Goal: Transaction & Acquisition: Purchase product/service

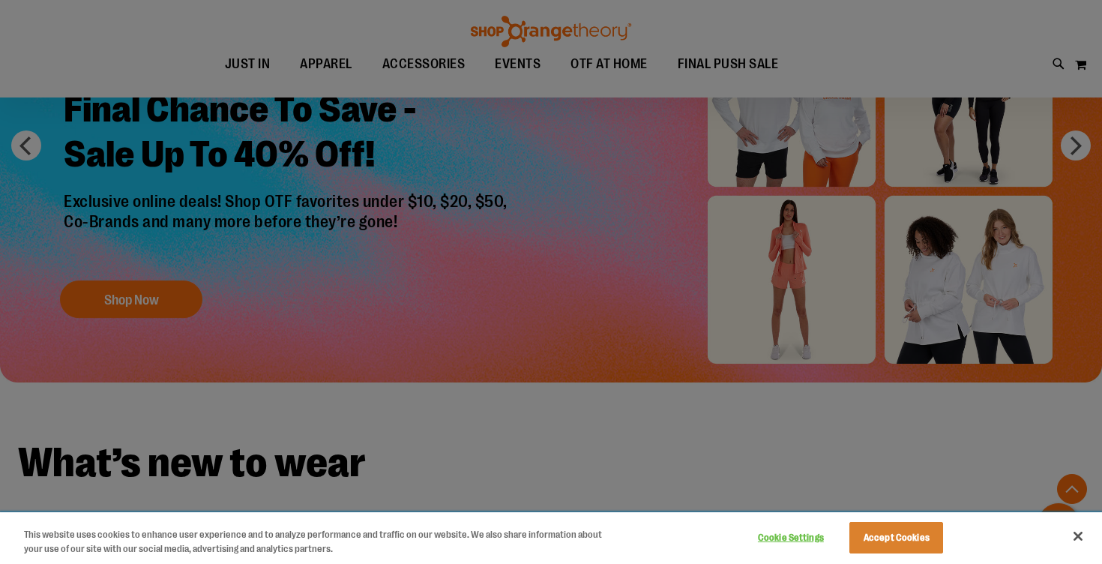
scroll to position [1326, 0]
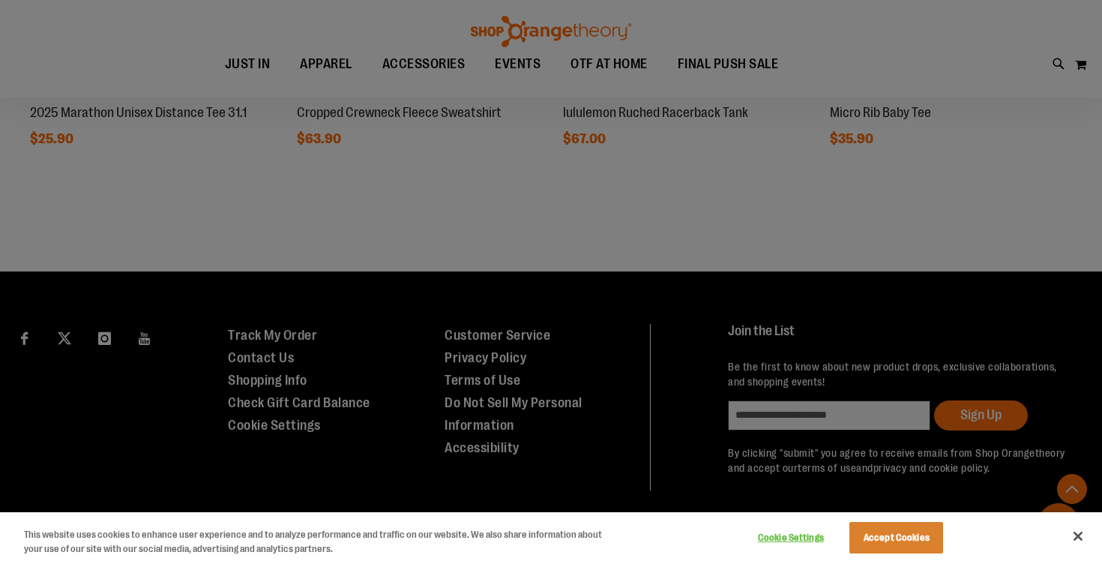
click at [493, 211] on div at bounding box center [551, 282] width 1102 height 564
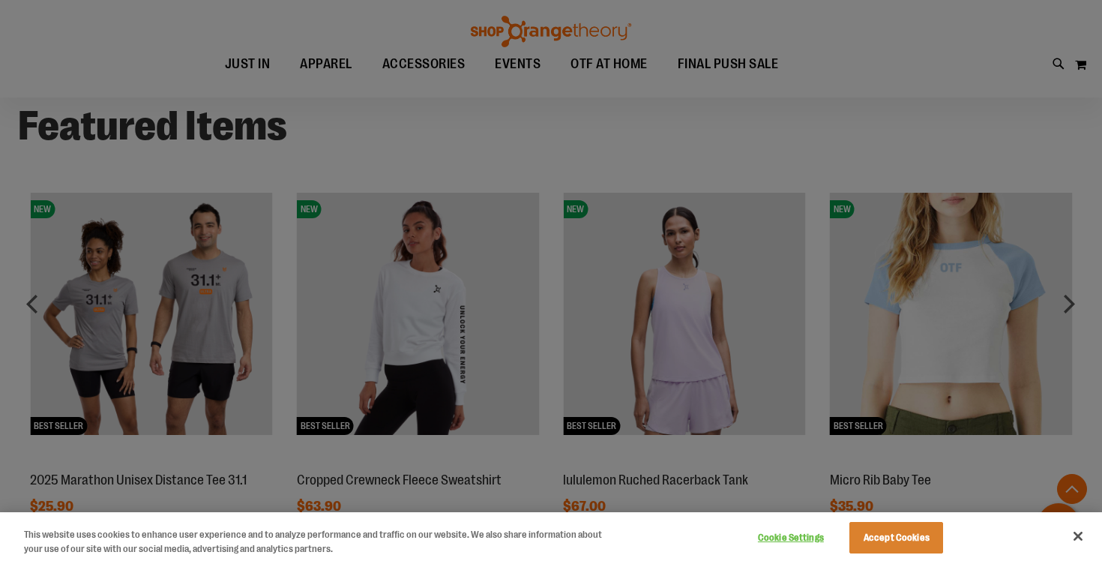
scroll to position [908, 0]
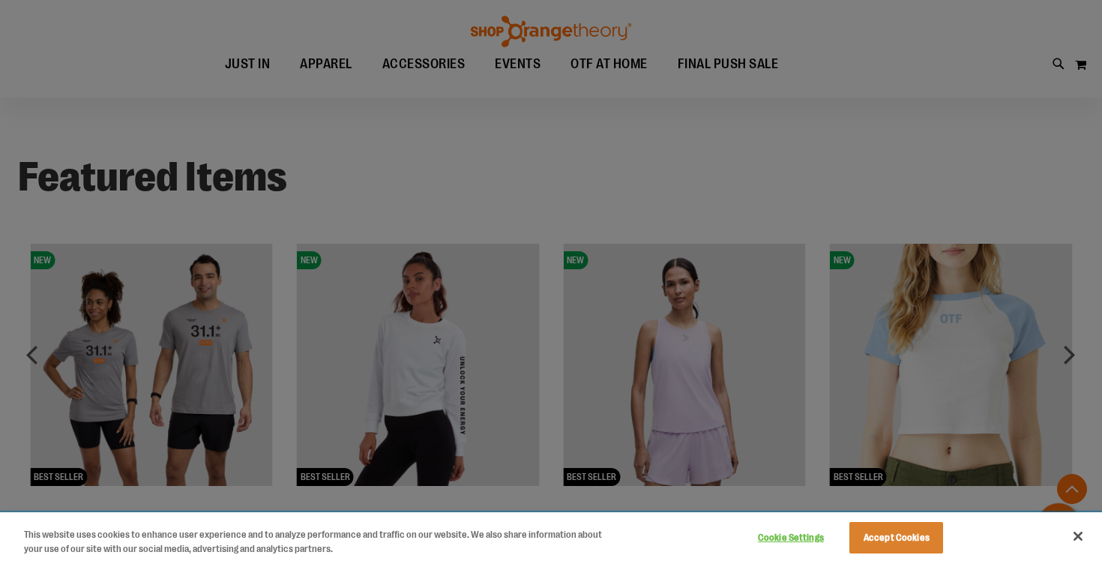
click at [1083, 538] on button "Close" at bounding box center [1078, 536] width 33 height 33
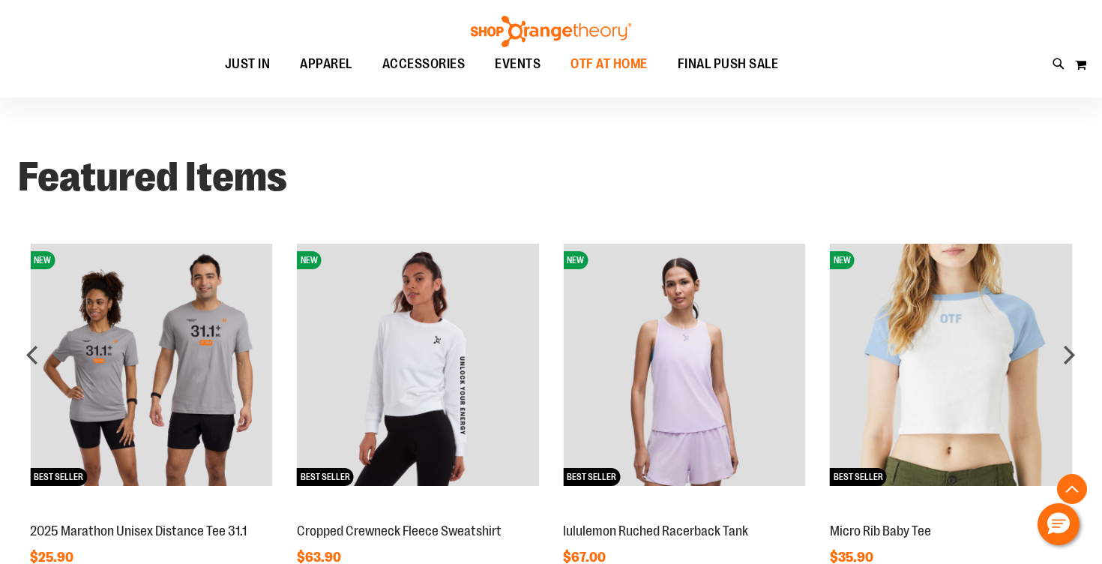
click at [619, 67] on span "OTF AT HOME" at bounding box center [609, 64] width 77 height 34
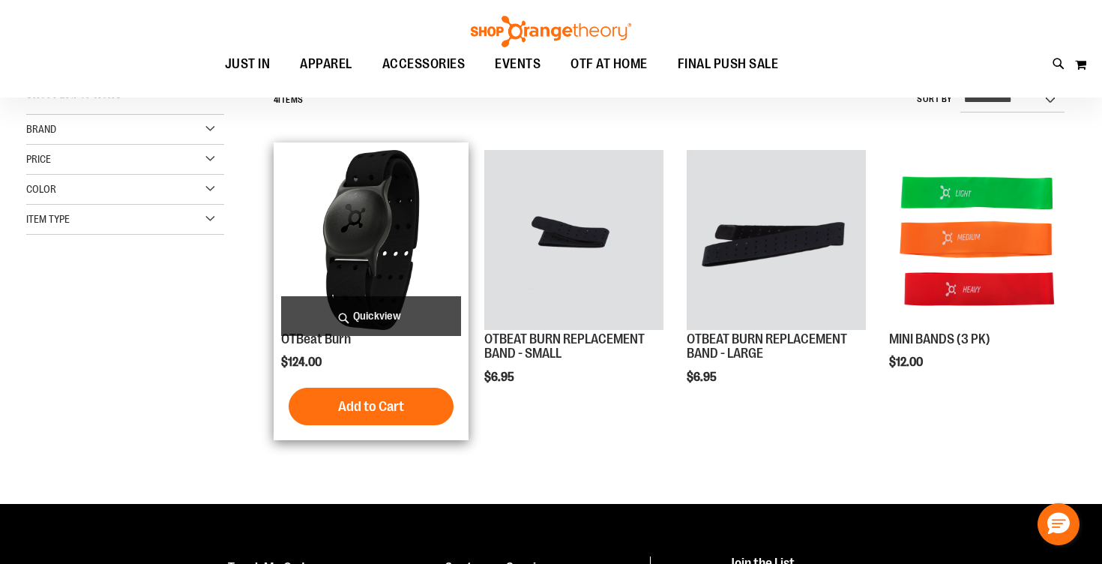
scroll to position [155, 0]
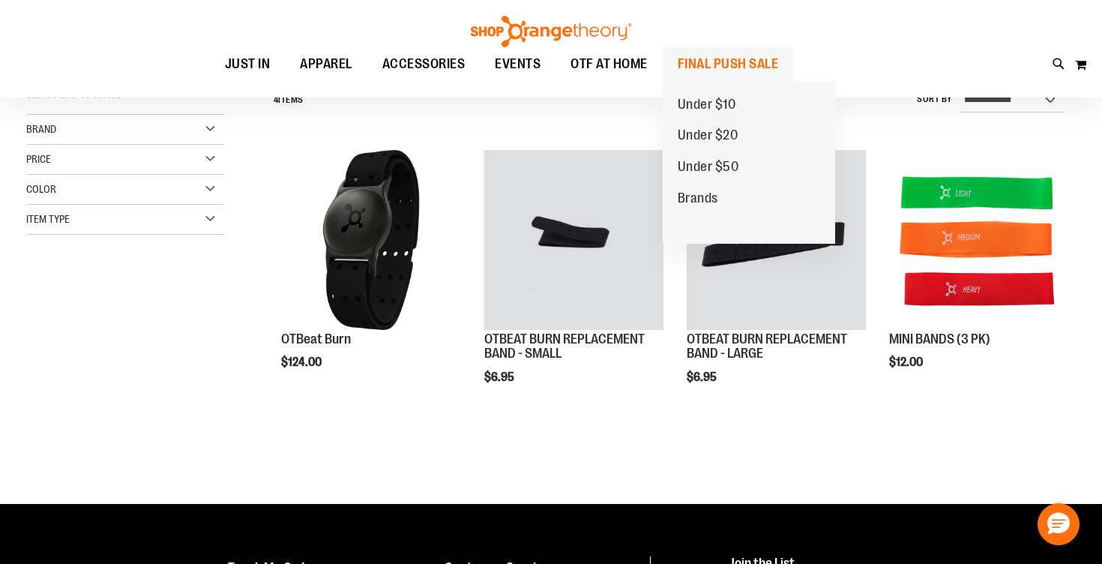
click at [716, 58] on span "FINAL PUSH SALE" at bounding box center [728, 64] width 101 height 34
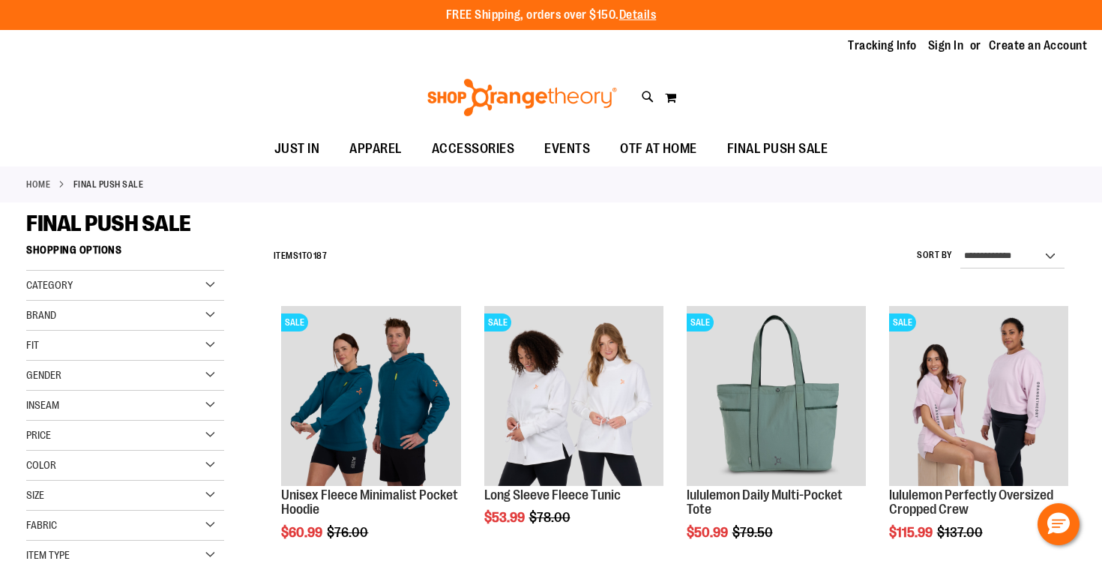
click at [180, 322] on div "Brand" at bounding box center [125, 316] width 198 height 30
click at [132, 379] on link "lululemon" at bounding box center [117, 378] width 190 height 16
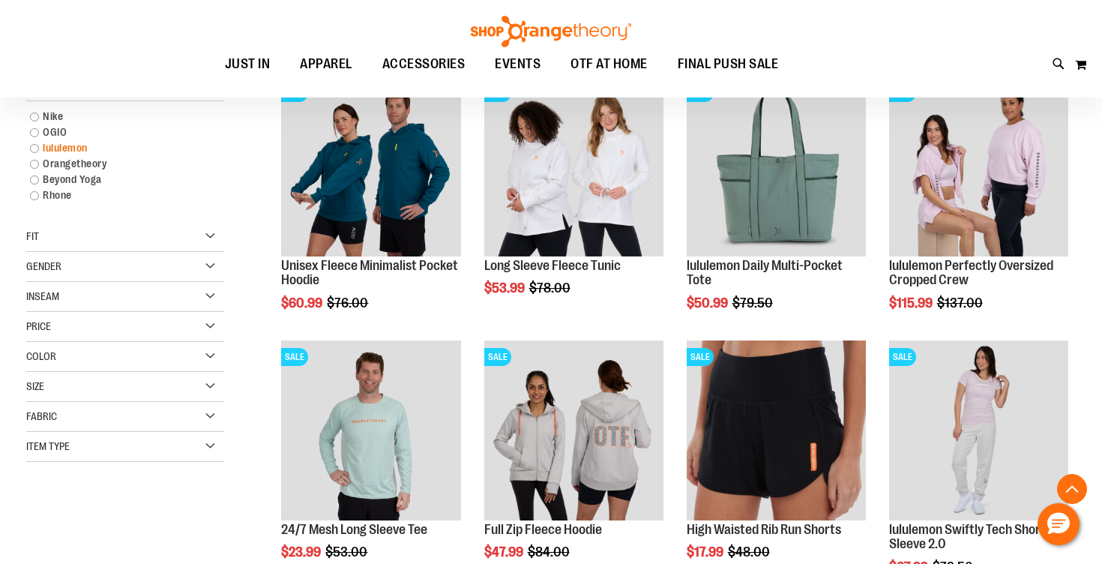
scroll to position [236, 0]
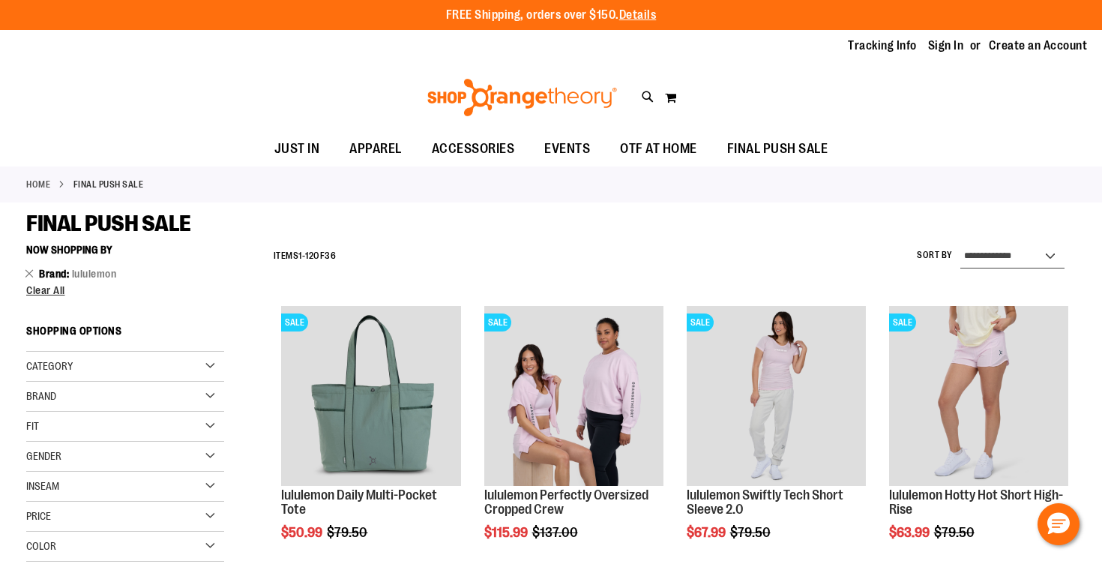
select select "*********"
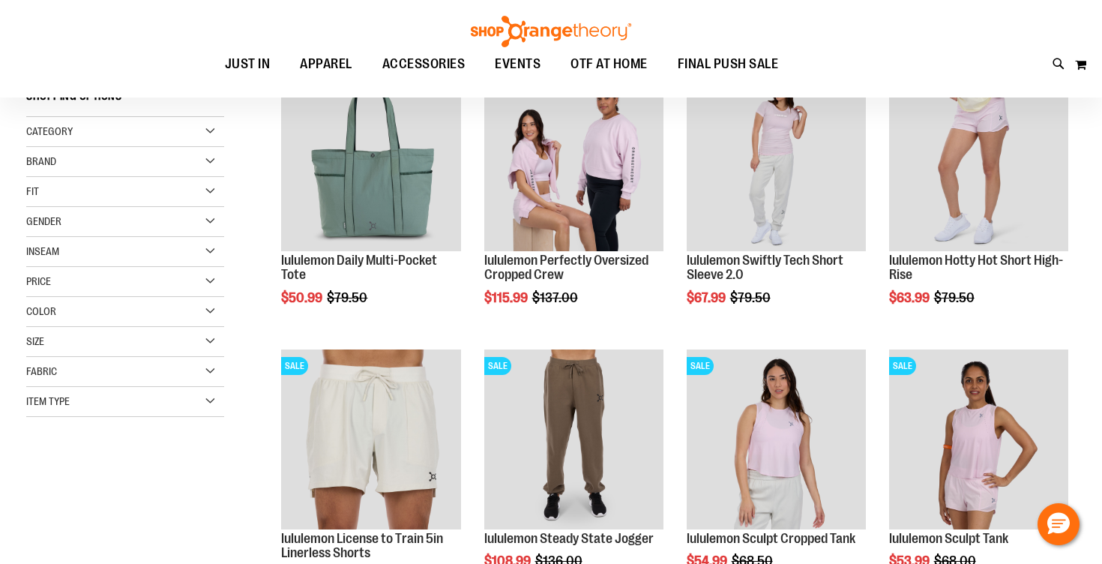
scroll to position [236, 0]
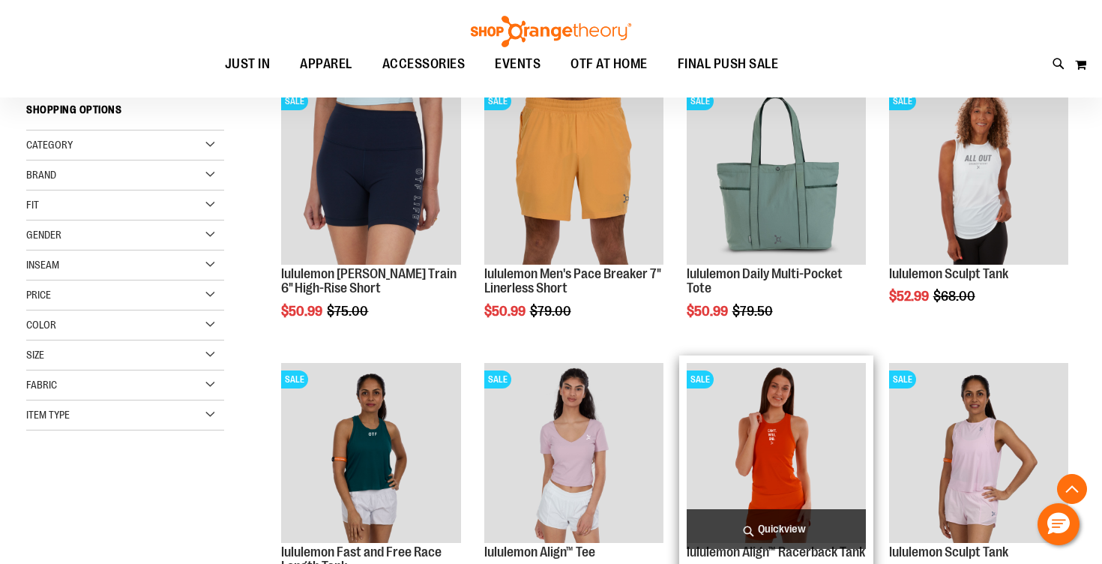
scroll to position [43, 0]
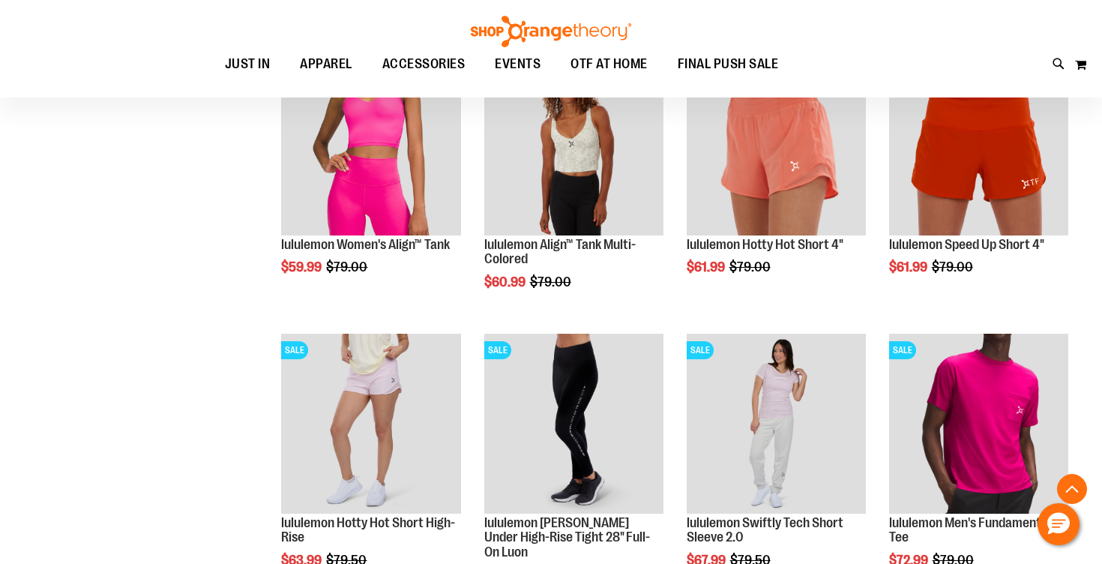
scroll to position [1085, 0]
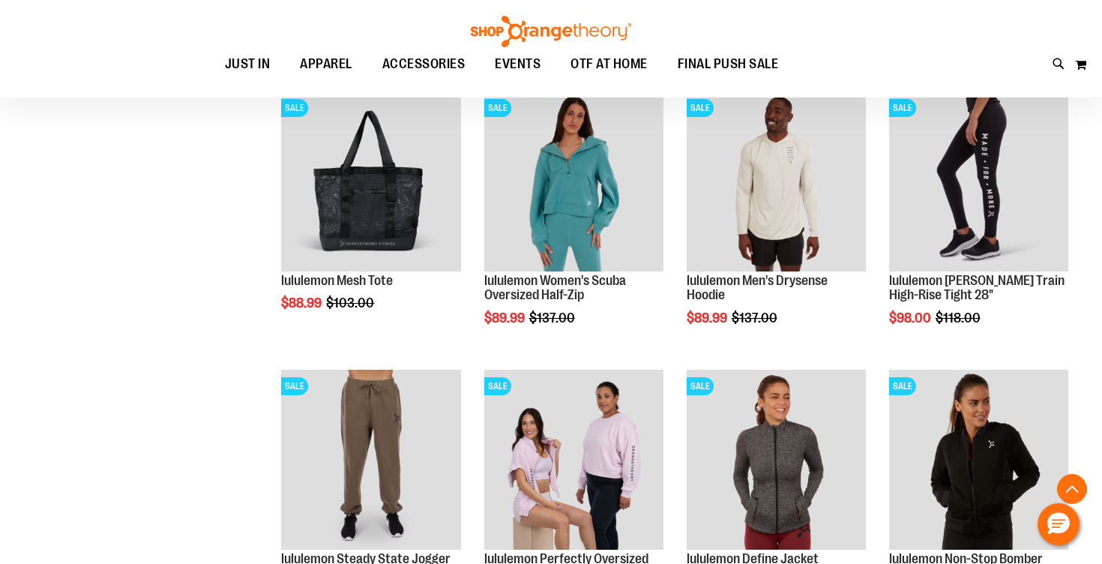
scroll to position [2162, 0]
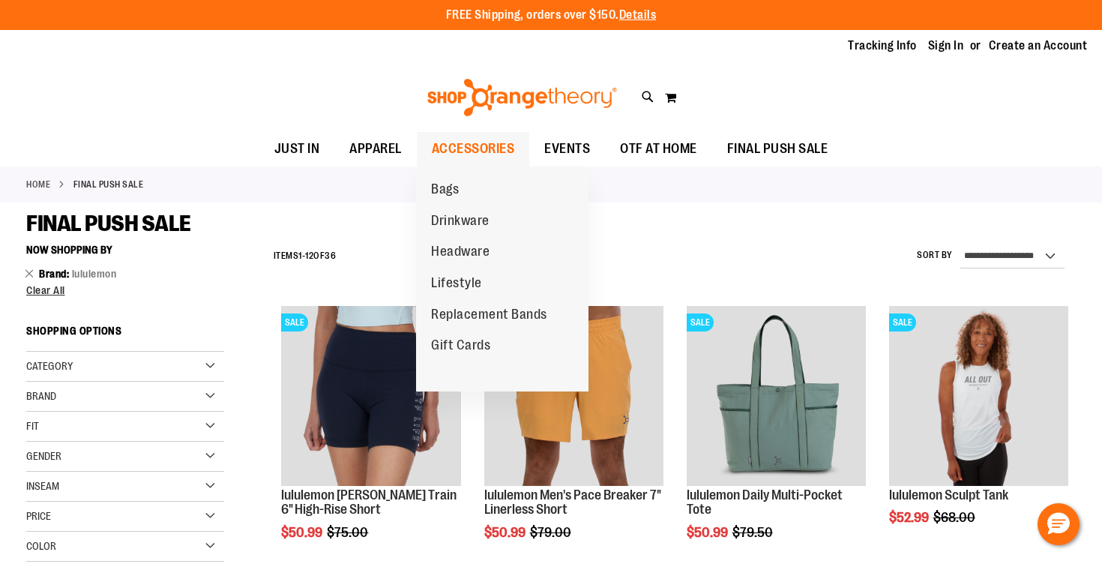
click at [476, 153] on span "ACCESSORIES" at bounding box center [473, 149] width 83 height 34
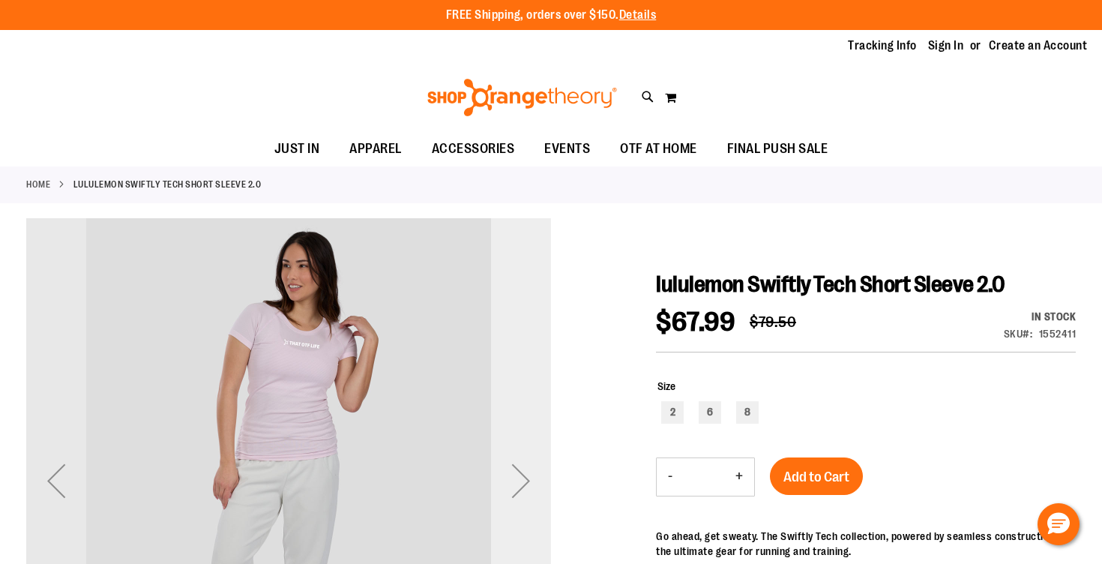
click at [521, 475] on div "Next" at bounding box center [521, 481] width 60 height 60
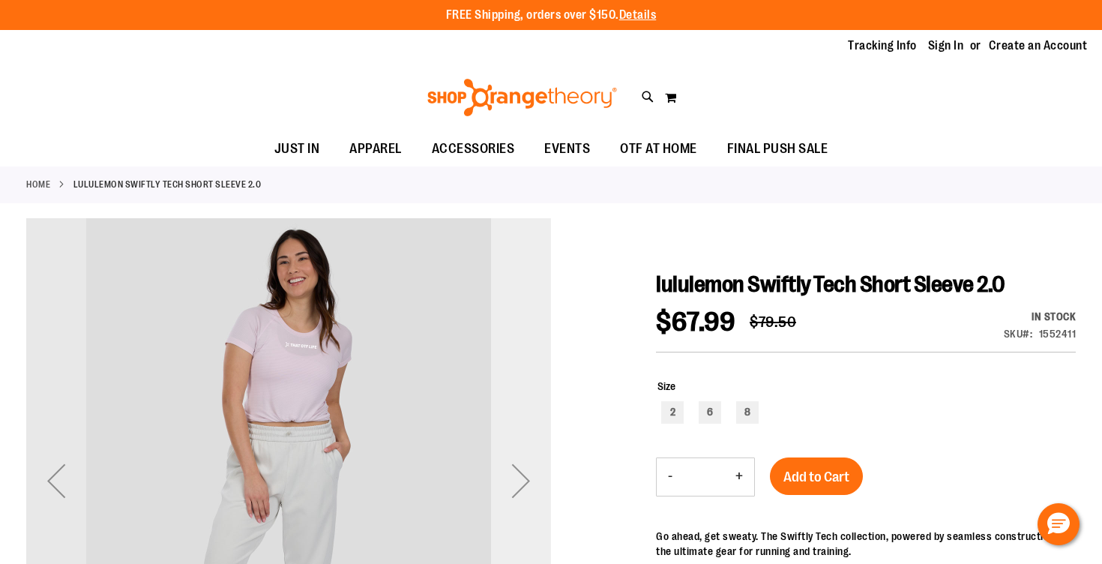
click at [521, 475] on div "Next" at bounding box center [521, 481] width 60 height 60
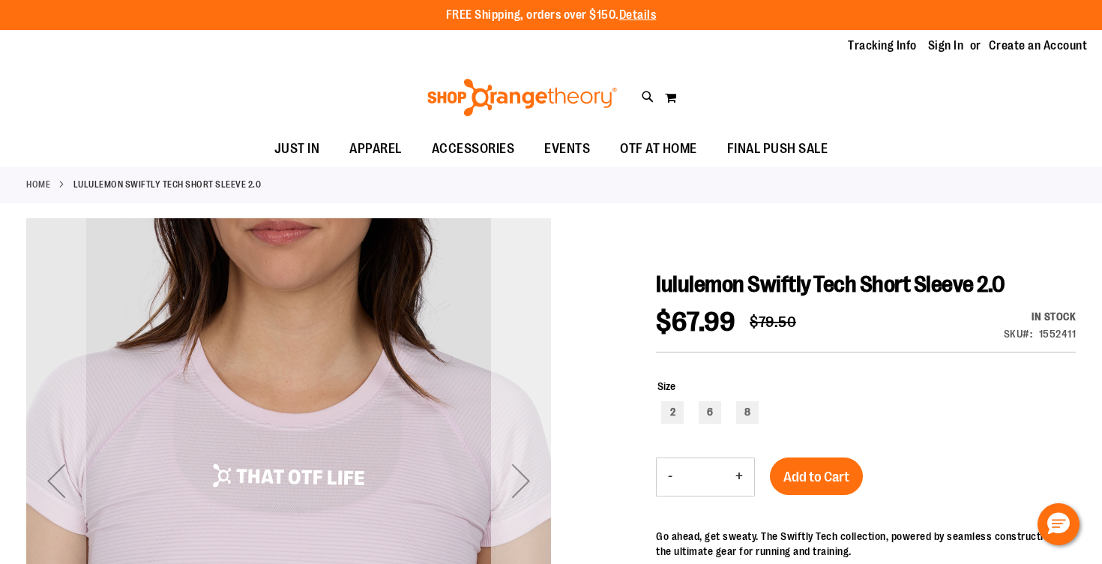
click at [521, 475] on div "Next" at bounding box center [521, 481] width 60 height 60
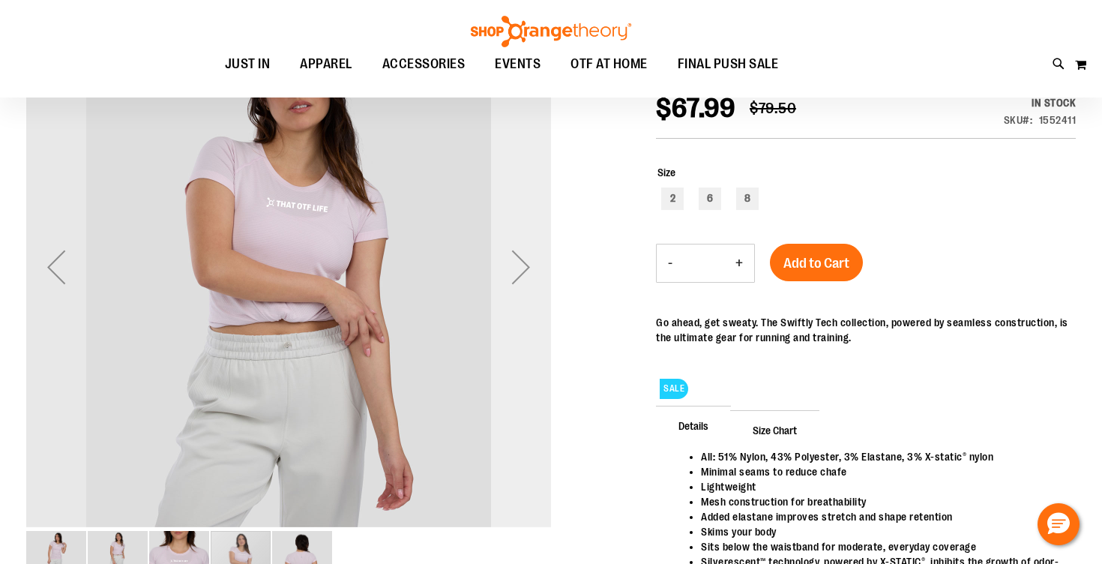
scroll to position [215, 0]
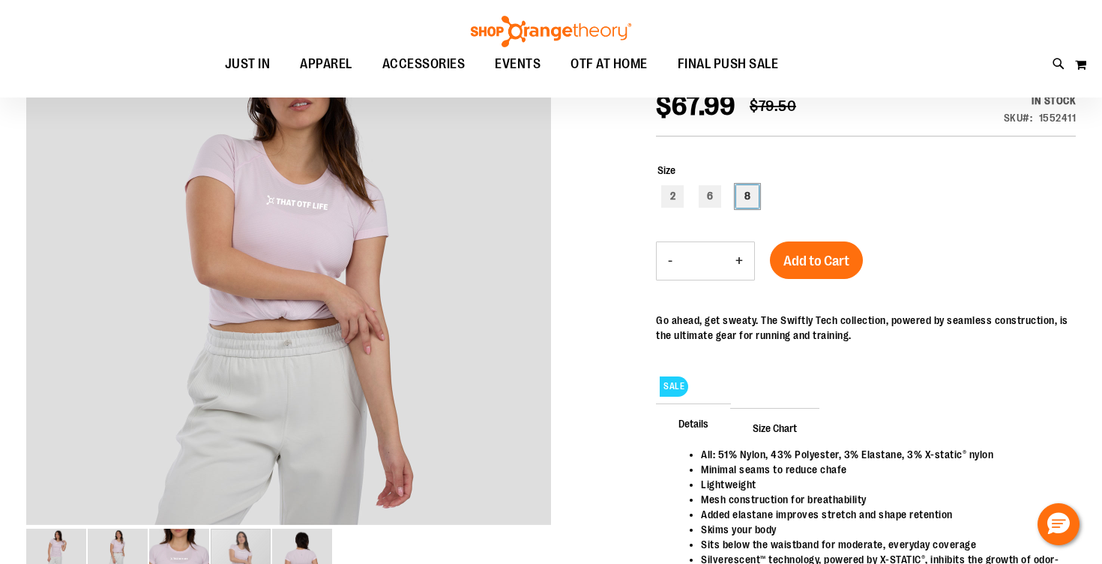
click at [743, 201] on div "8" at bounding box center [747, 196] width 22 height 22
type input "***"
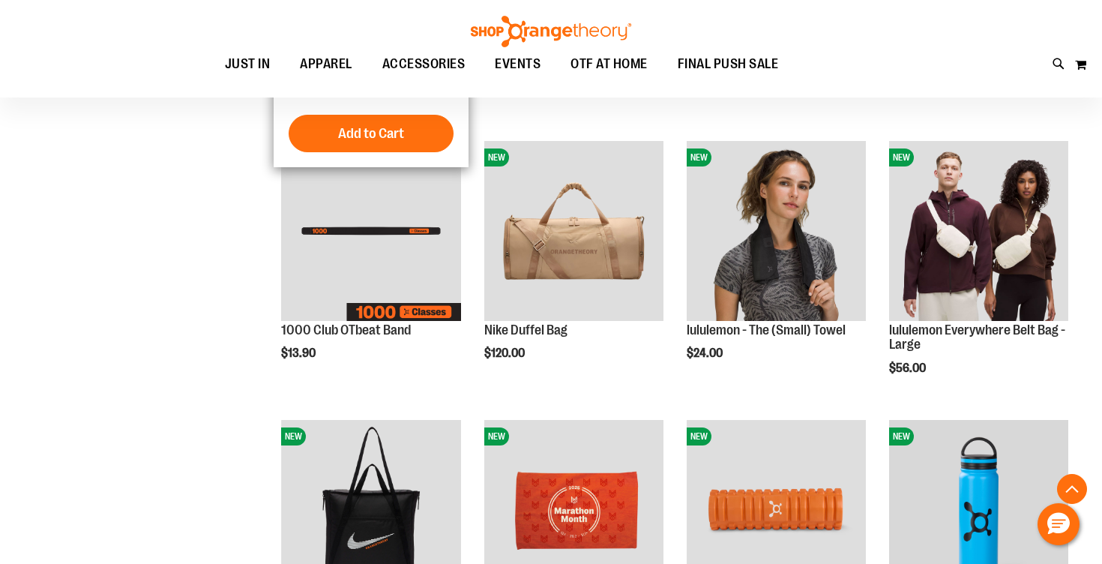
scroll to position [460, 0]
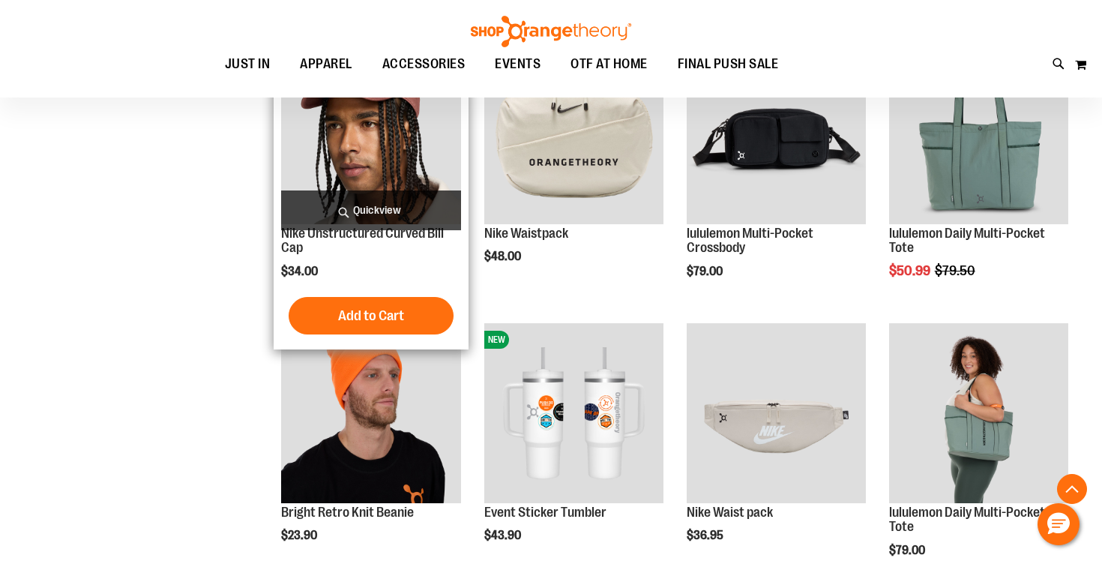
scroll to position [1109, 0]
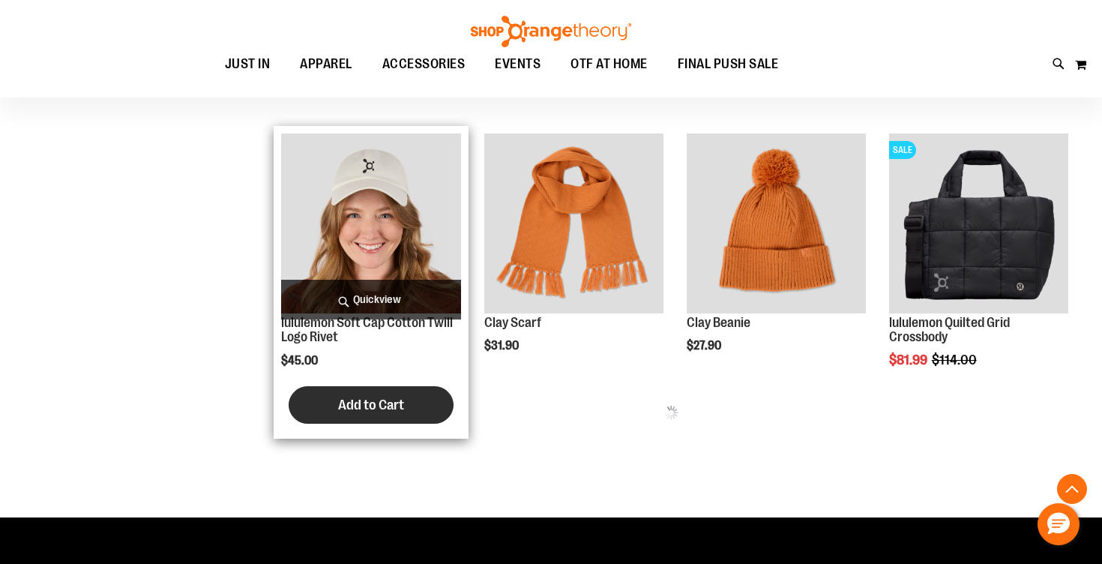
scroll to position [1566, 0]
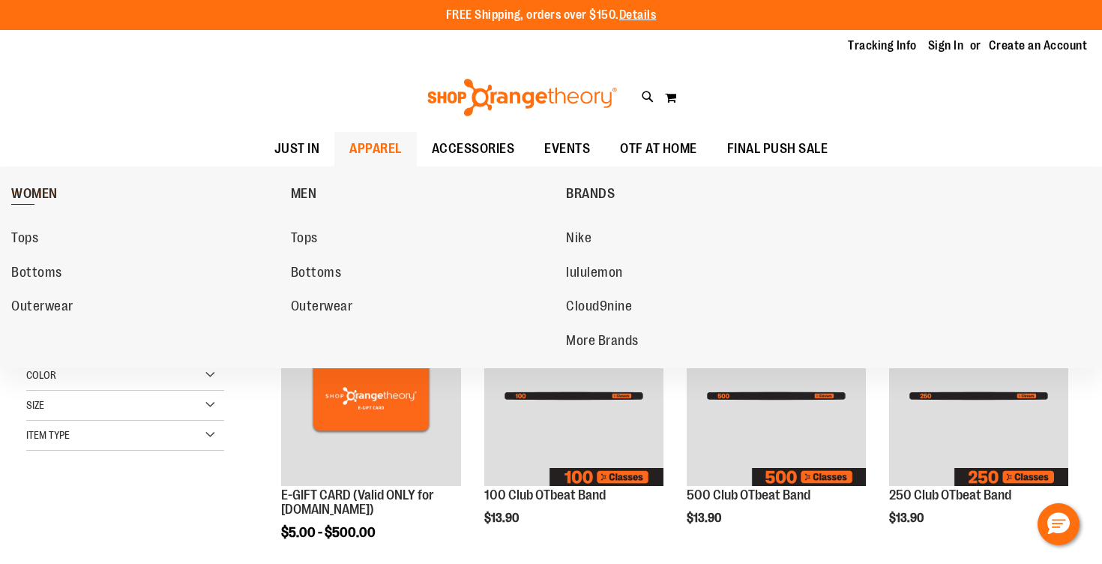
click at [49, 190] on span "WOMEN" at bounding box center [34, 195] width 46 height 19
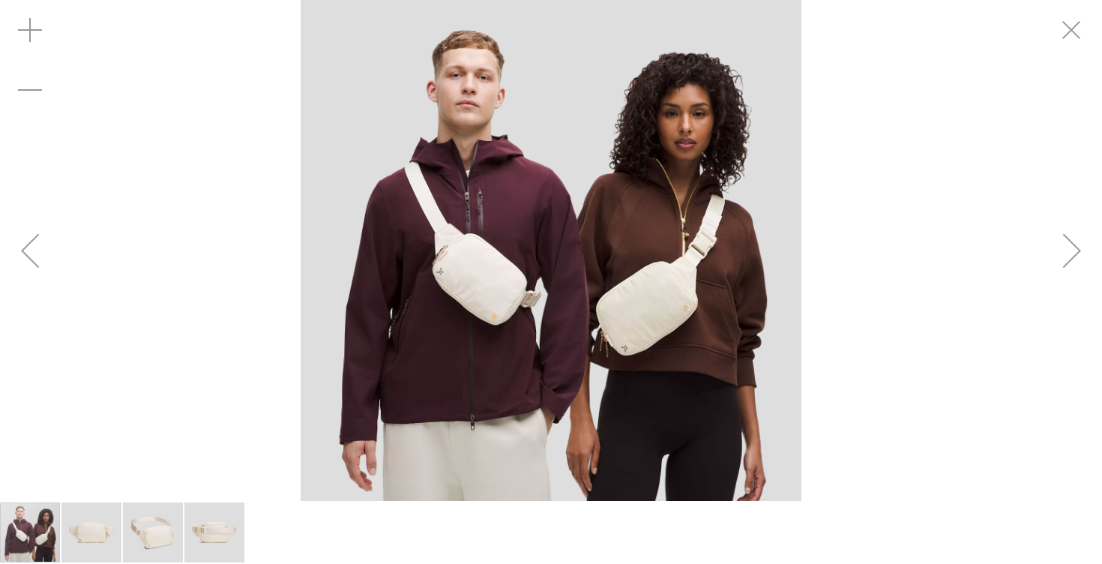
click at [579, 301] on img "carousel" at bounding box center [551, 250] width 501 height 501
click at [1072, 238] on div "Next" at bounding box center [1072, 250] width 60 height 60
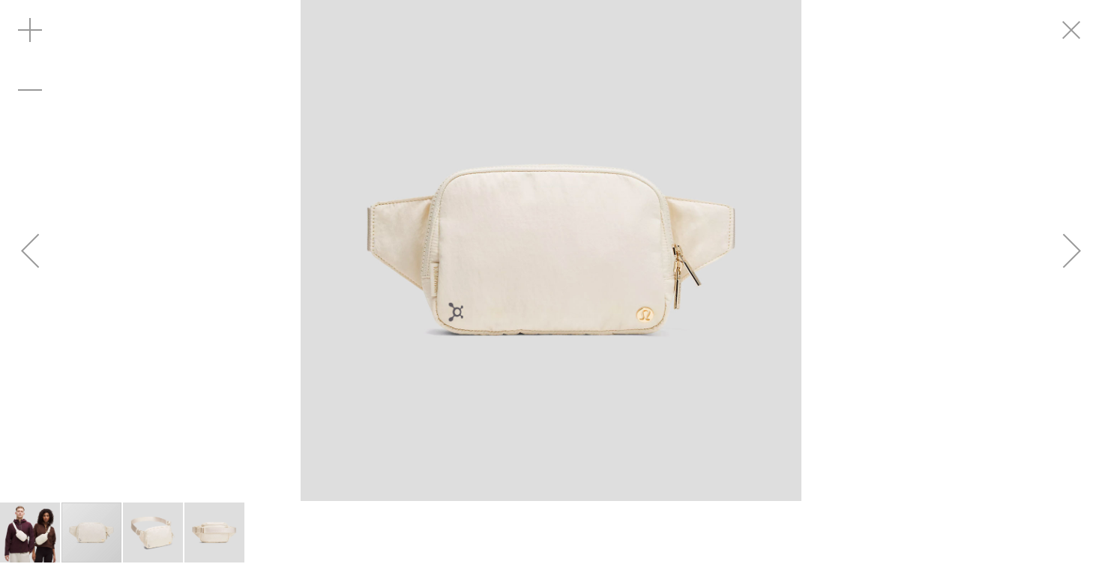
click at [1072, 238] on div "Next" at bounding box center [1072, 250] width 60 height 60
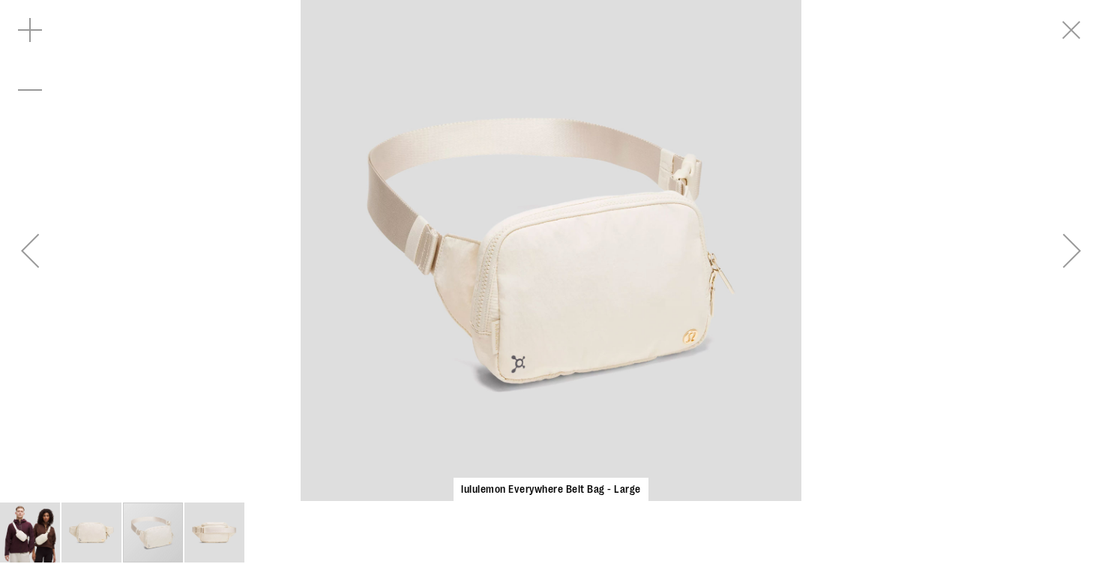
click at [1072, 238] on div "Next" at bounding box center [1072, 250] width 60 height 60
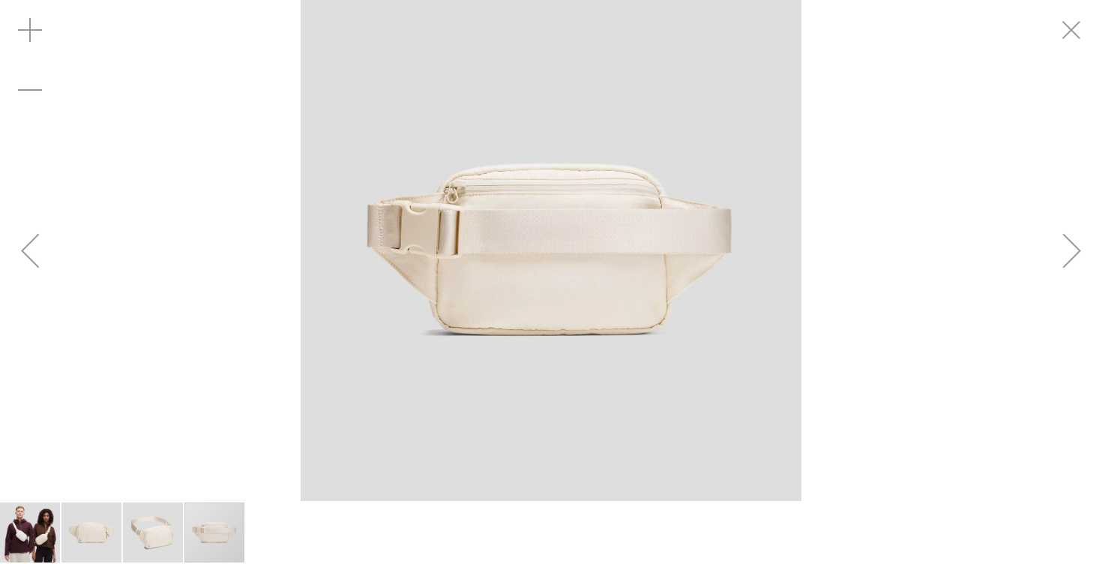
click at [1072, 238] on div "Next" at bounding box center [1072, 250] width 60 height 60
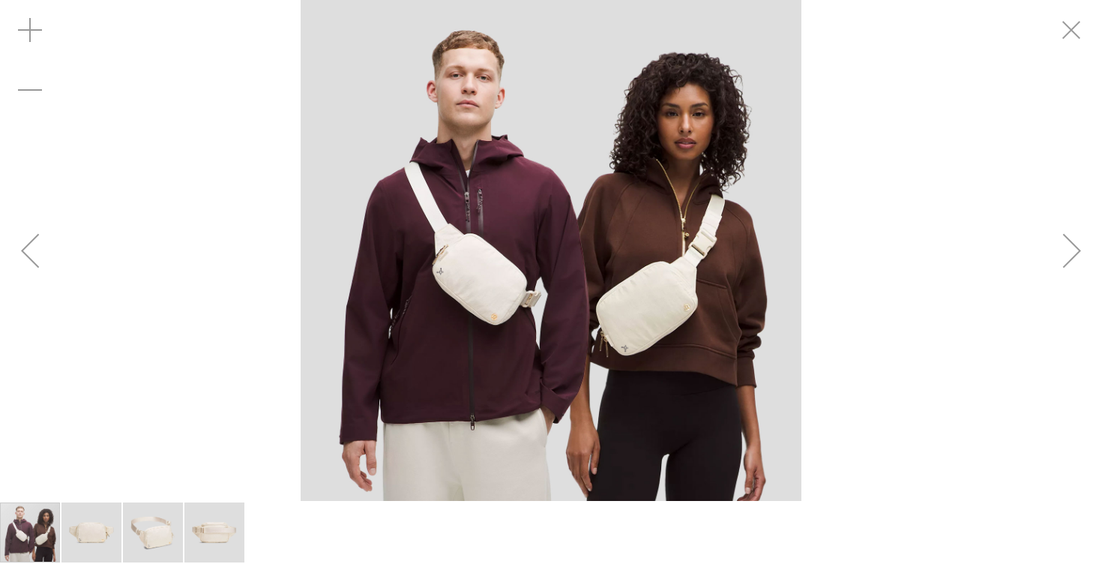
click at [1072, 238] on div "Next" at bounding box center [1072, 250] width 60 height 60
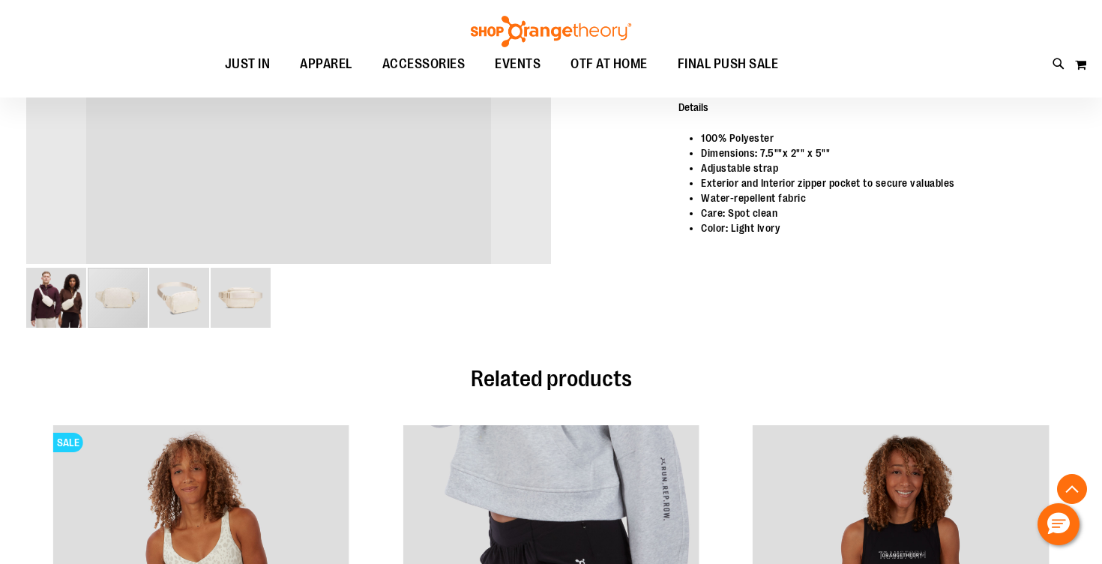
scroll to position [394, 0]
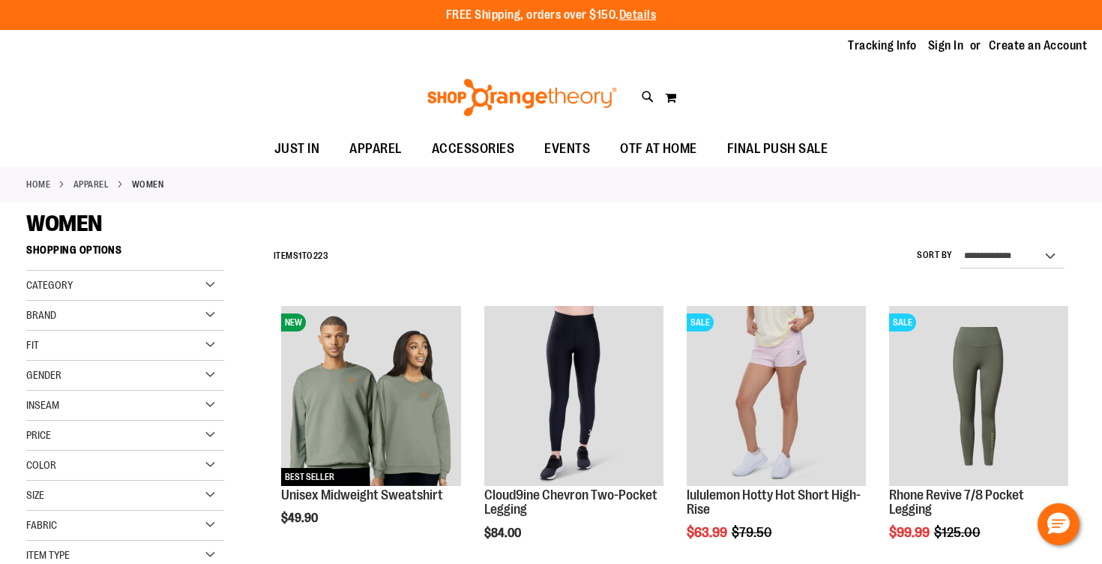
click at [115, 310] on div "Brand" at bounding box center [125, 316] width 198 height 30
click at [99, 381] on link "Orangetheory" at bounding box center [117, 378] width 190 height 16
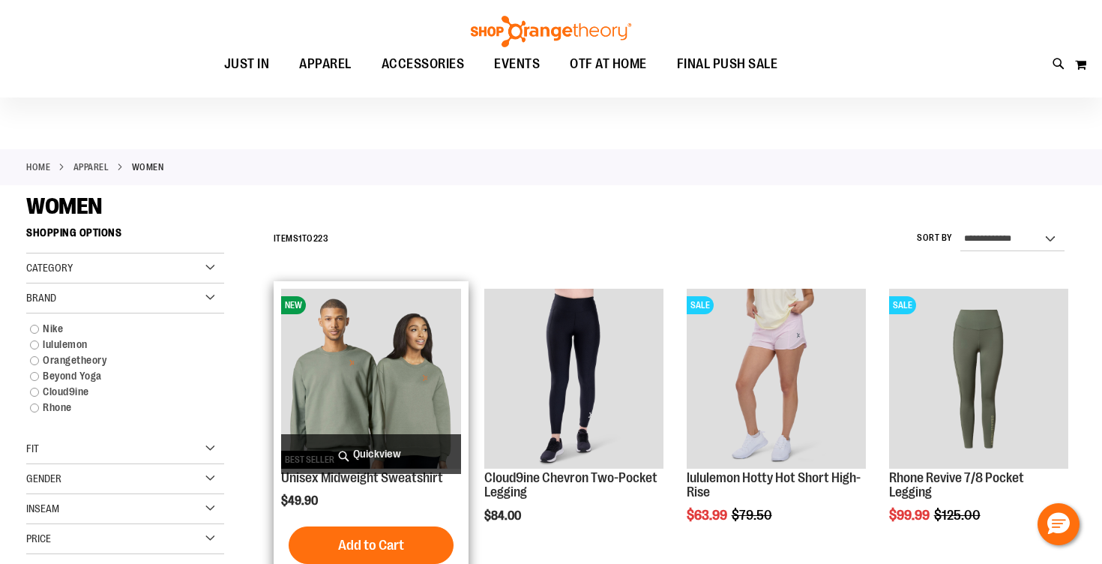
scroll to position [1, 0]
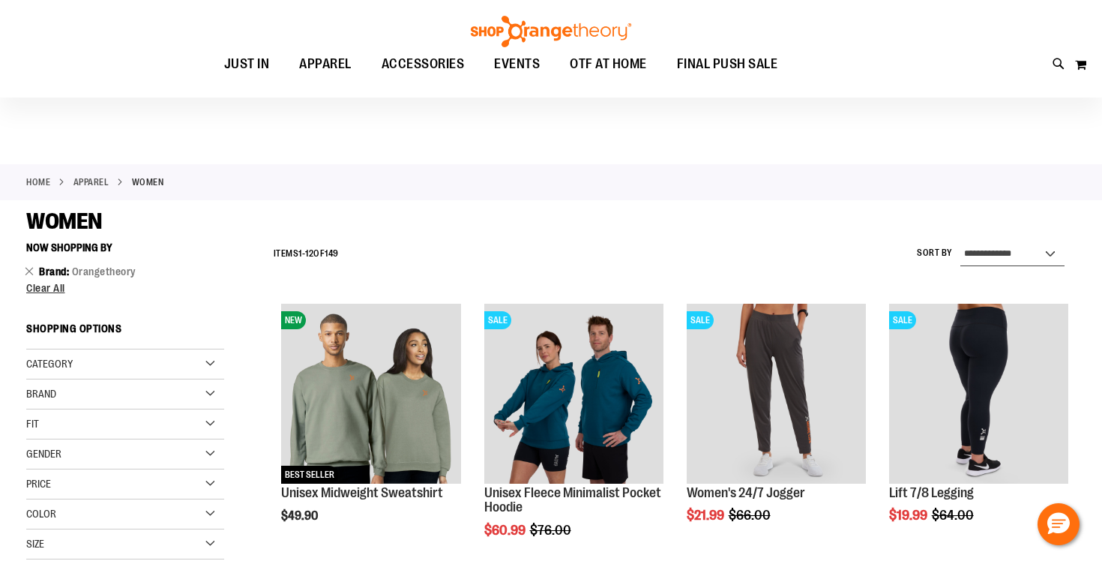
select select "*********"
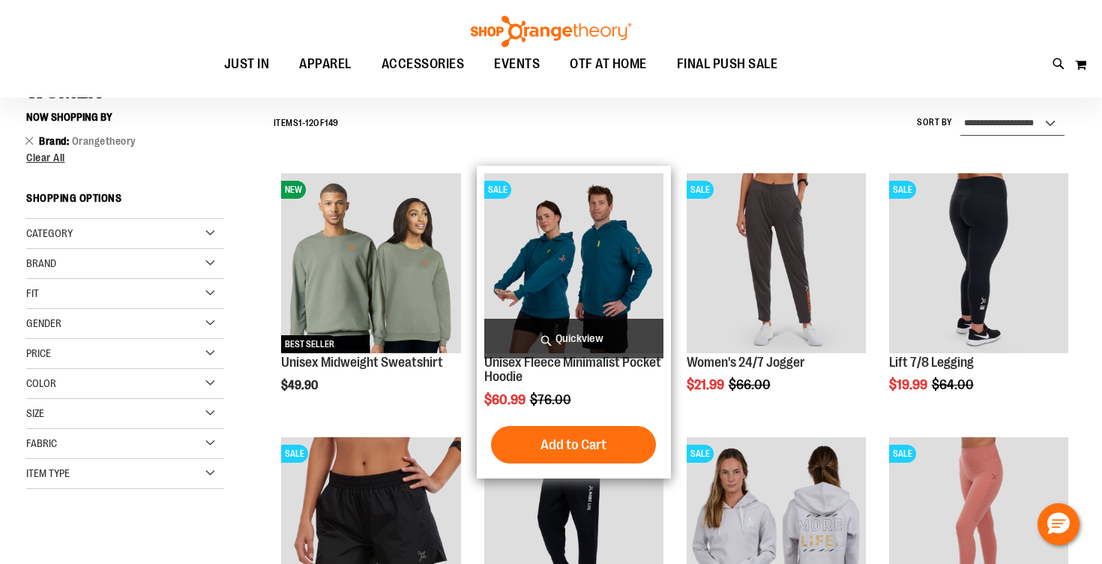
scroll to position [139, 0]
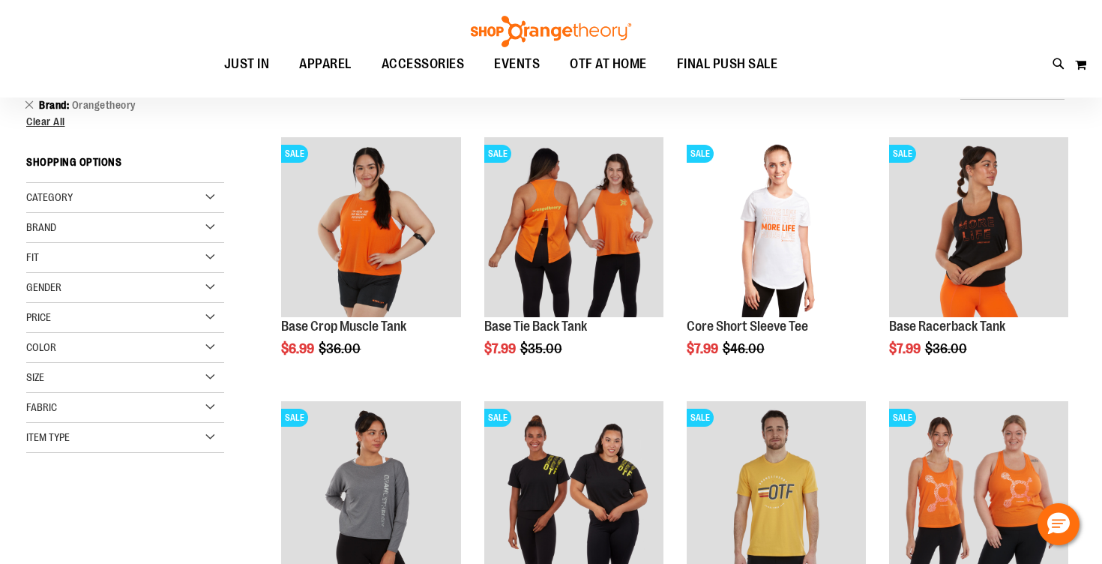
scroll to position [162, 0]
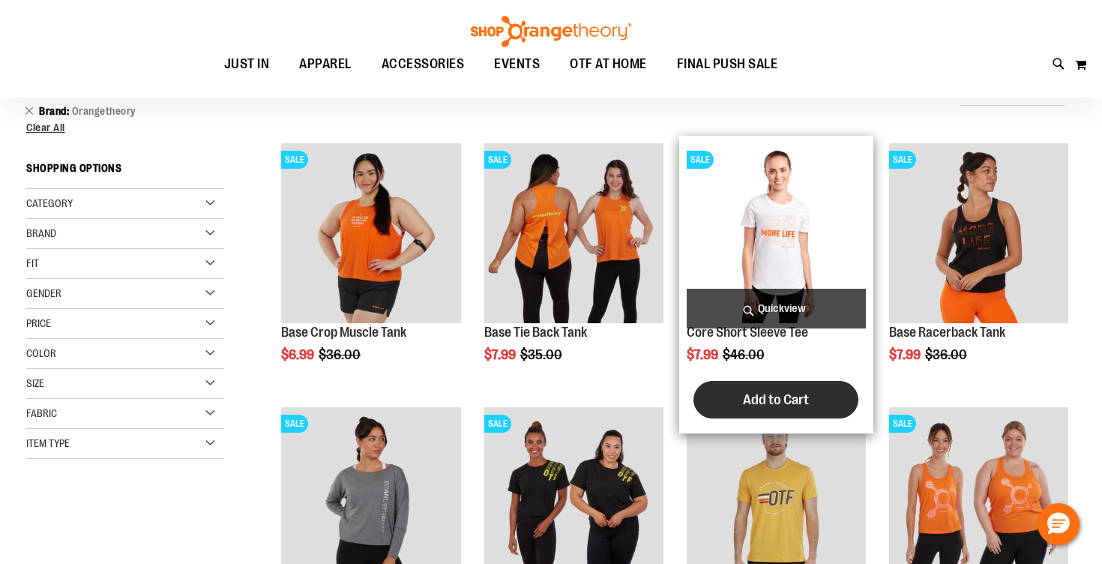
click at [759, 391] on span "Add to Cart" at bounding box center [776, 399] width 66 height 16
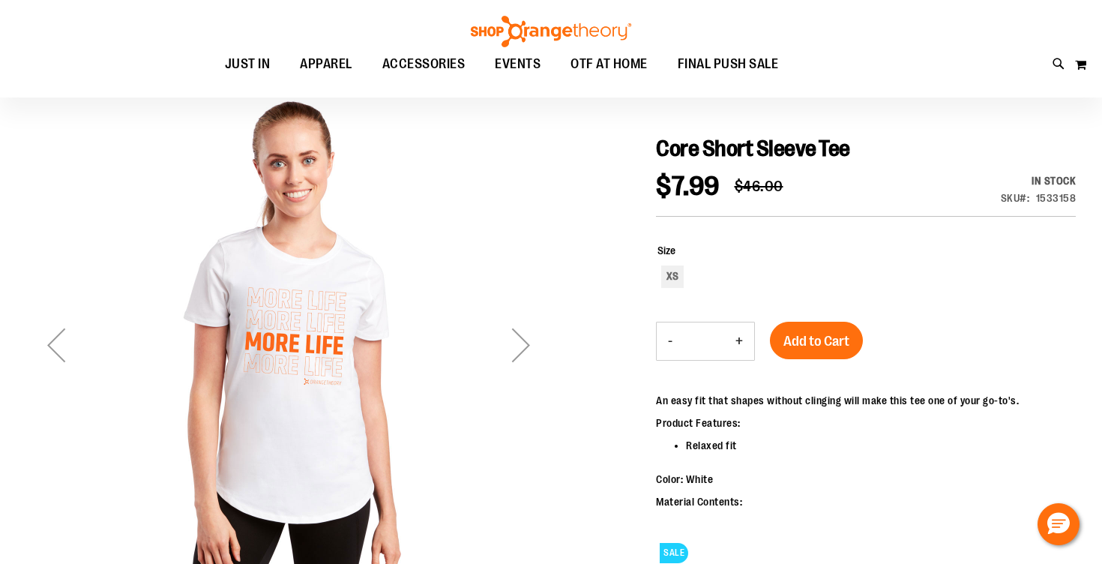
scroll to position [138, 0]
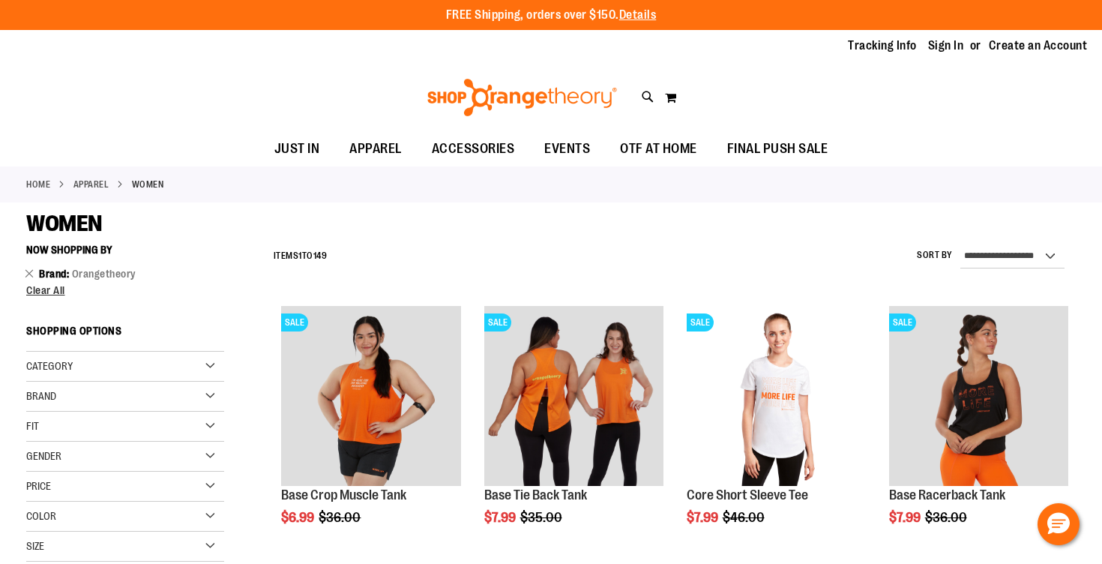
scroll to position [162, 0]
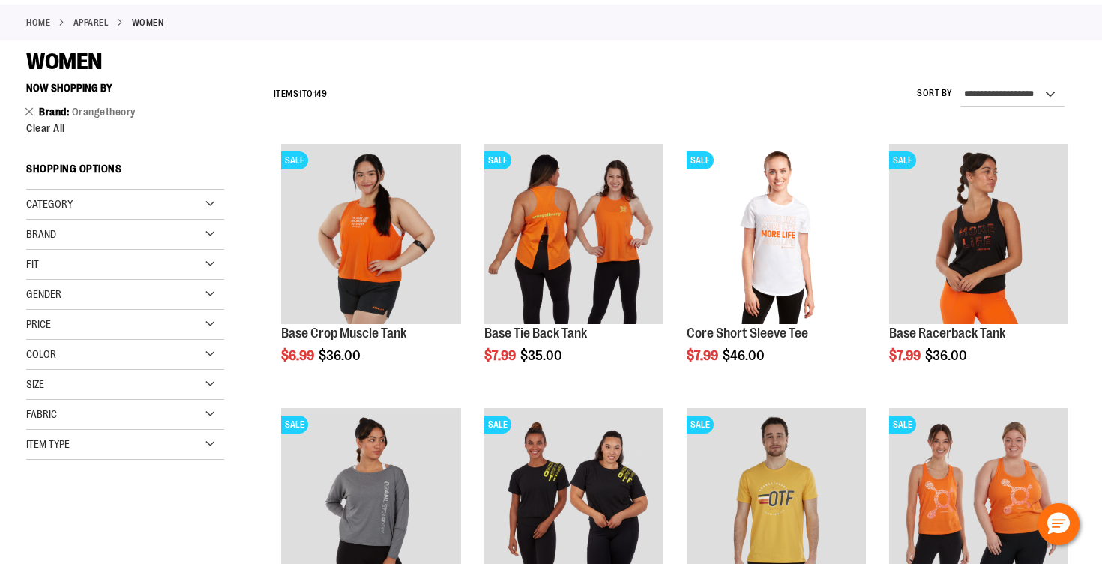
click at [164, 373] on div "Size" at bounding box center [125, 385] width 198 height 30
click at [142, 424] on div "XL" at bounding box center [147, 422] width 22 height 22
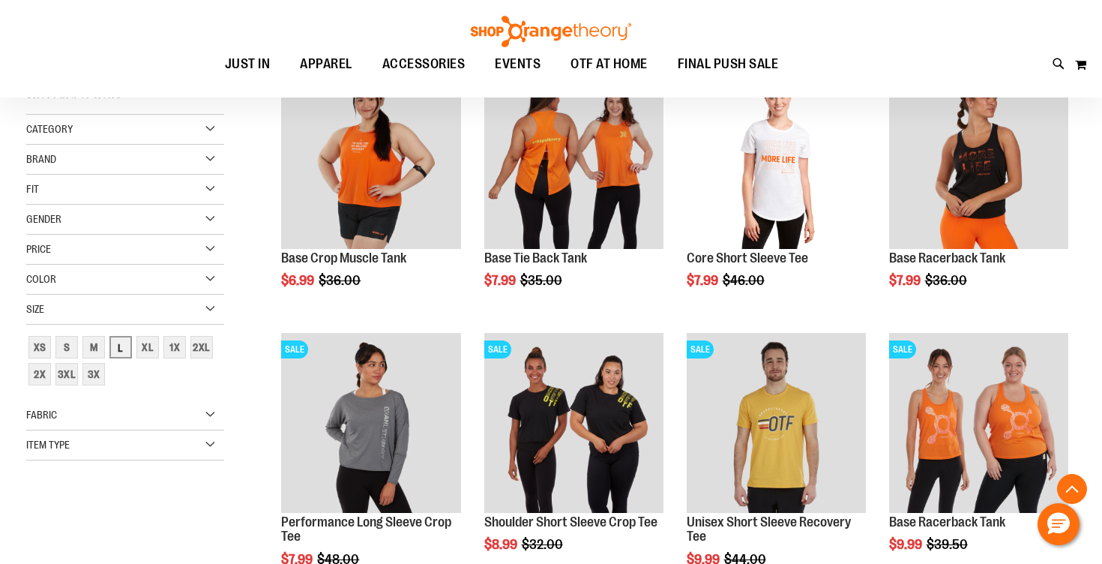
click at [129, 351] on div "L" at bounding box center [120, 347] width 22 height 22
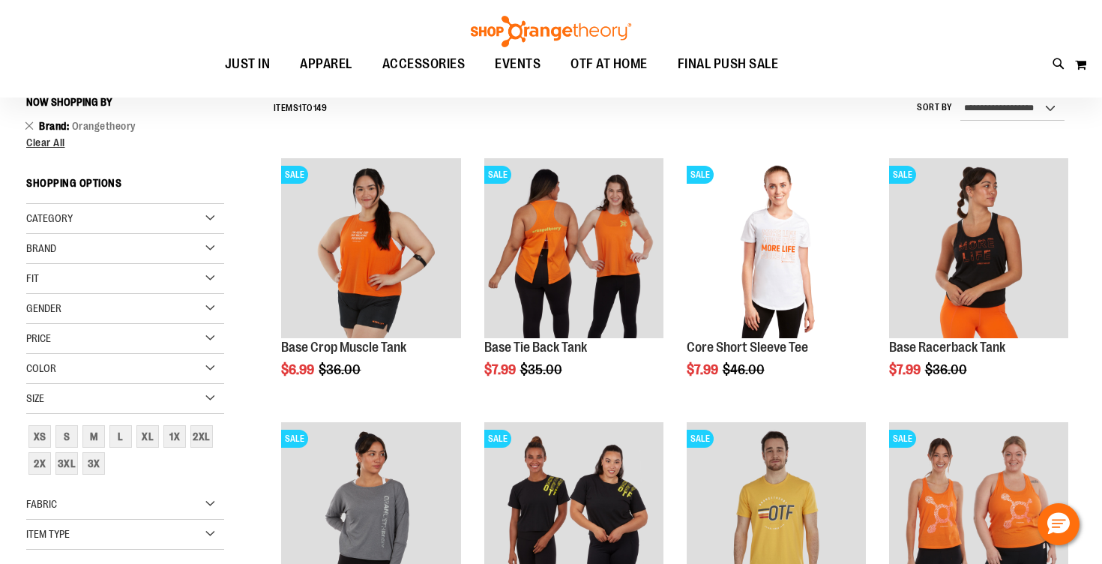
scroll to position [139, 0]
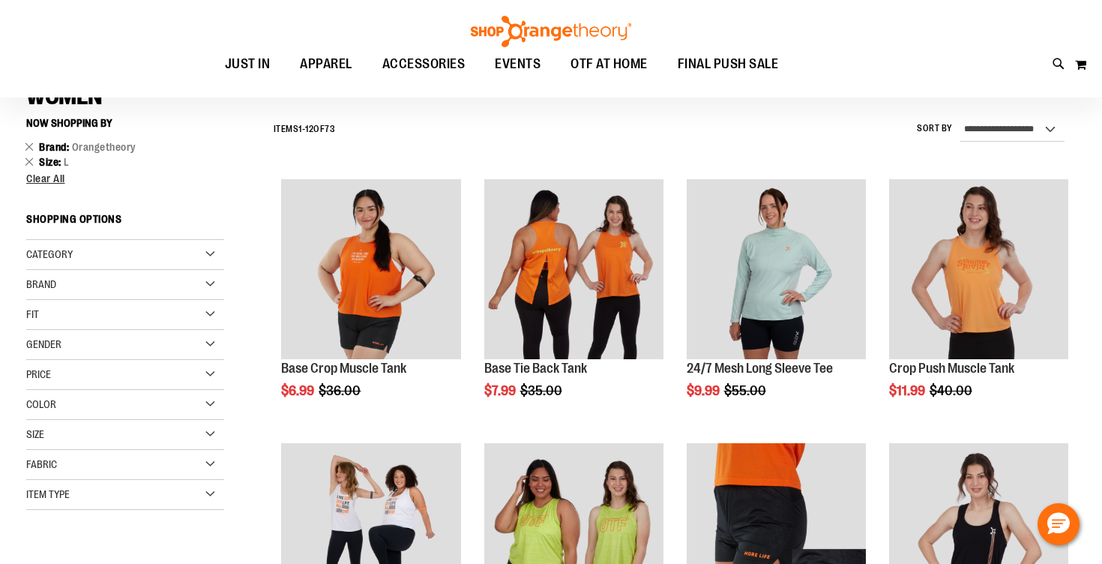
scroll to position [123, 0]
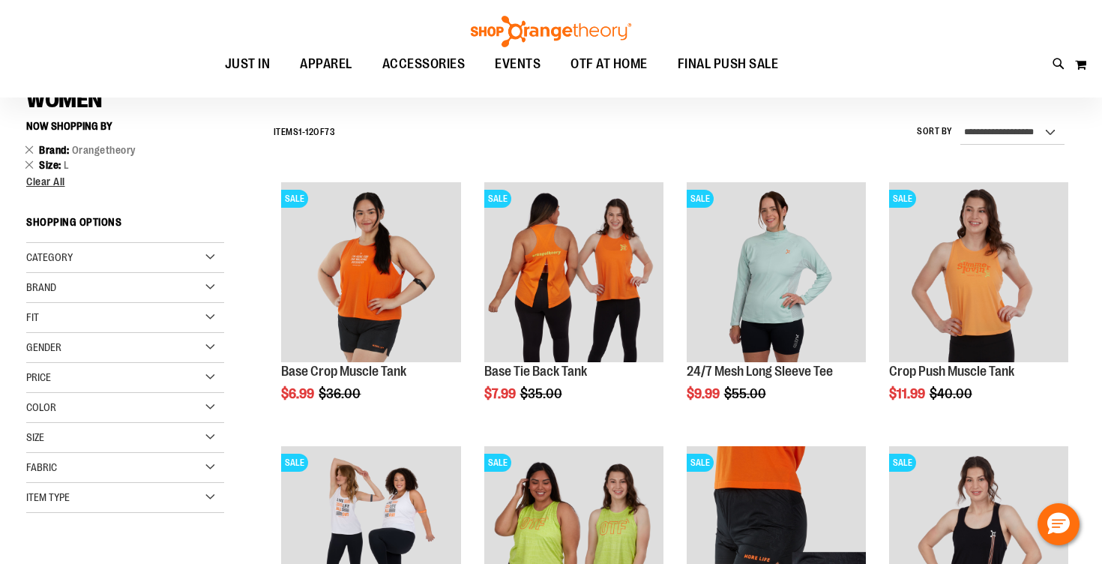
click at [202, 438] on div "Size" at bounding box center [125, 438] width 198 height 30
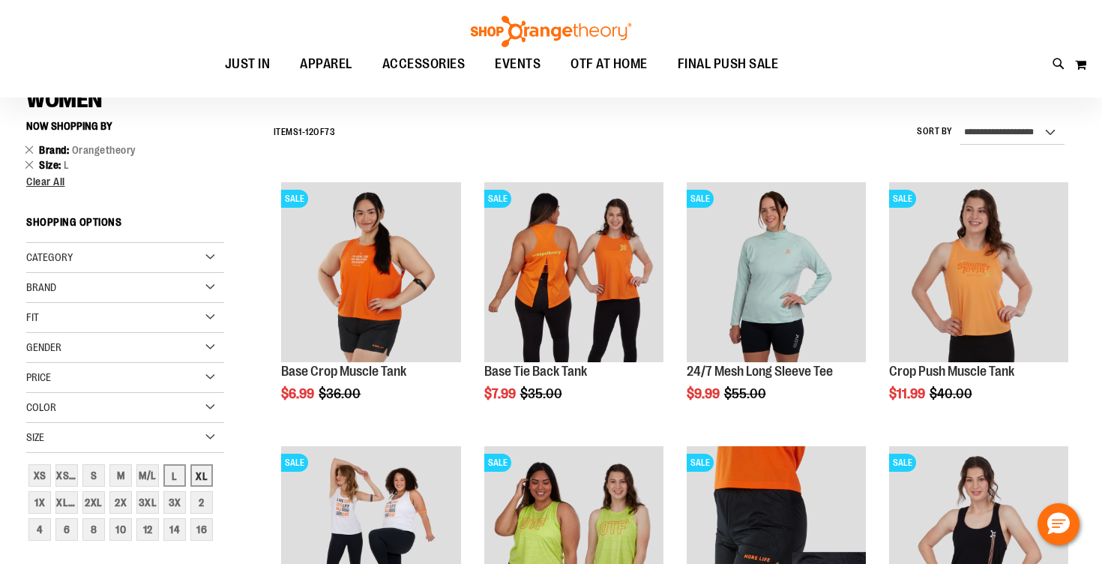
click at [211, 478] on div "XL" at bounding box center [201, 475] width 22 height 22
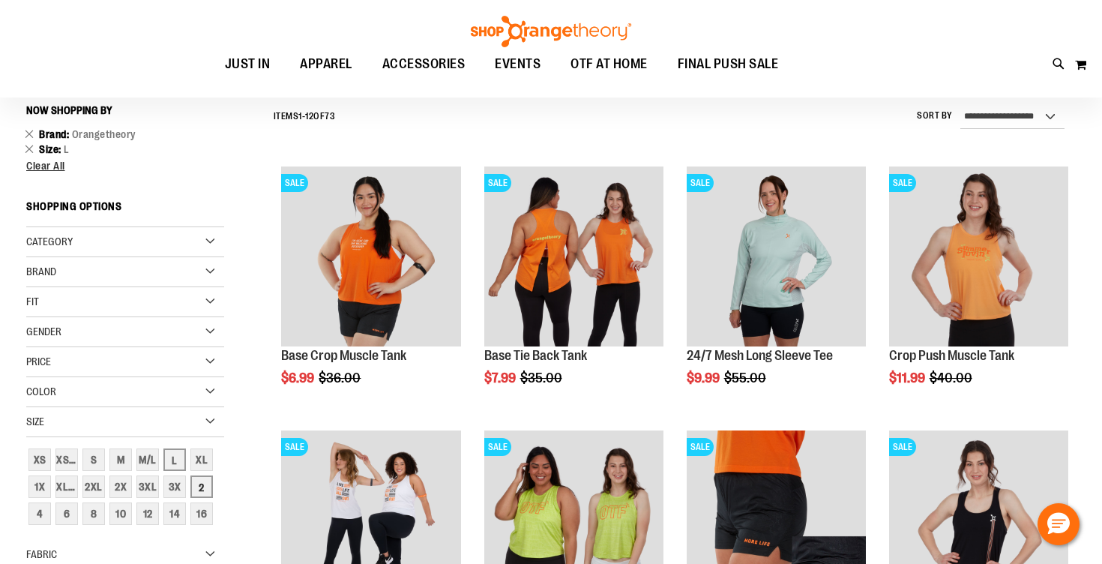
scroll to position [139, 0]
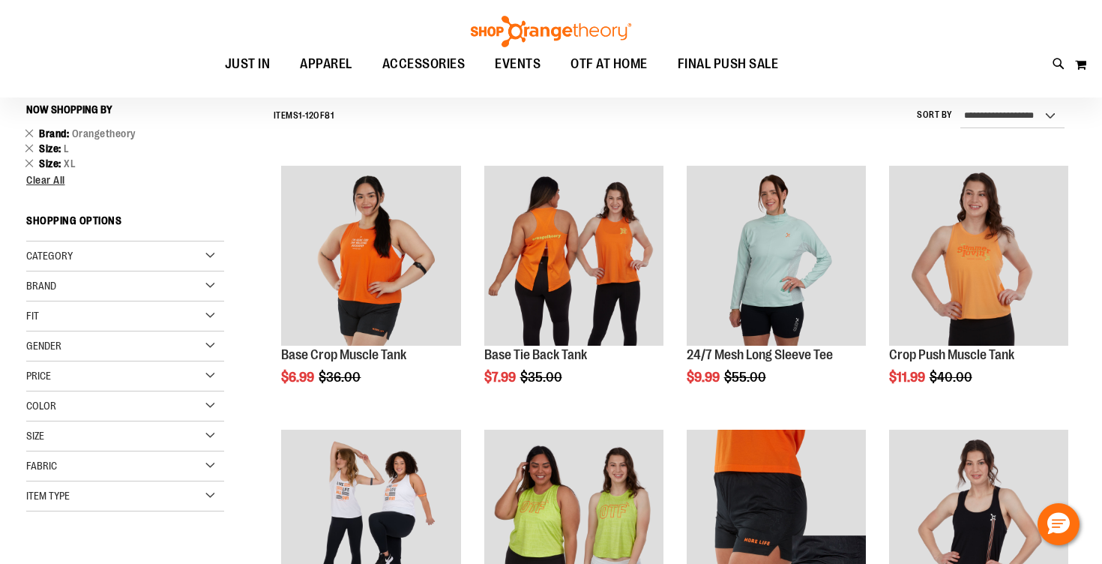
click at [208, 467] on div "Fabric" at bounding box center [125, 466] width 198 height 30
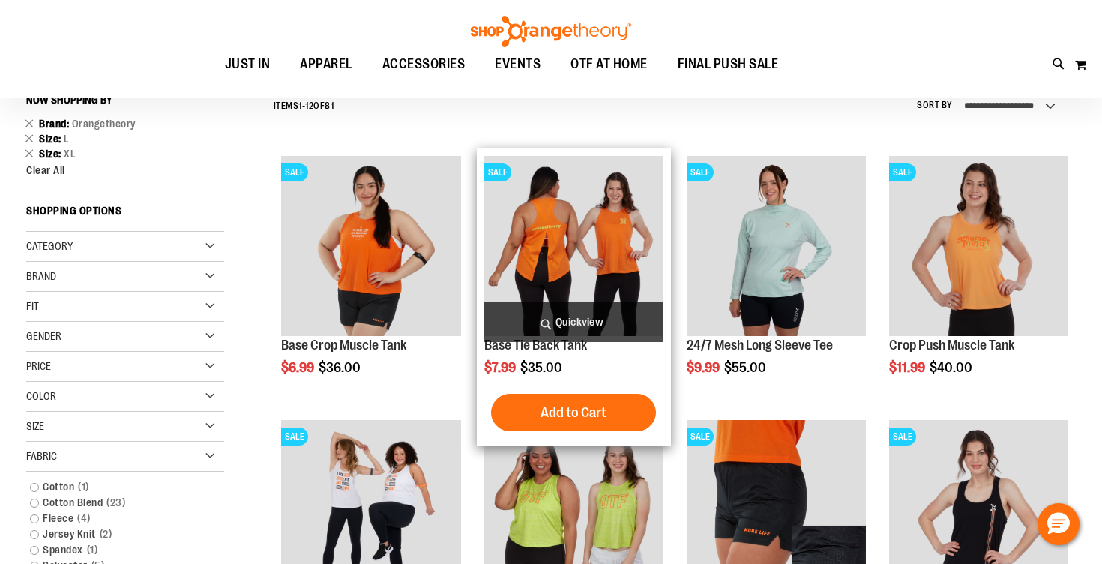
scroll to position [154, 0]
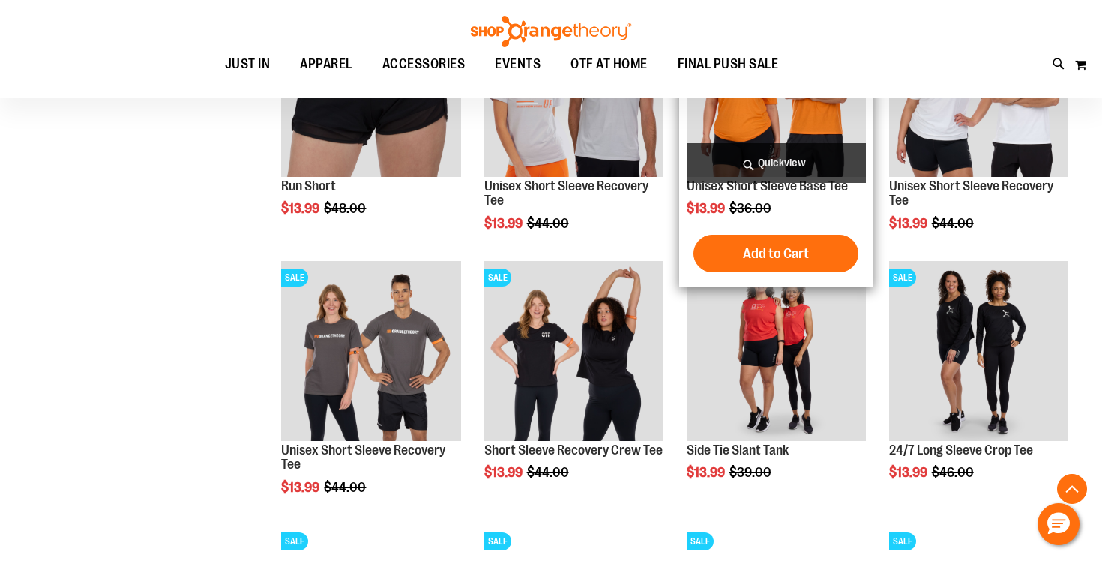
scroll to position [1101, 0]
